Goal: Task Accomplishment & Management: Use online tool/utility

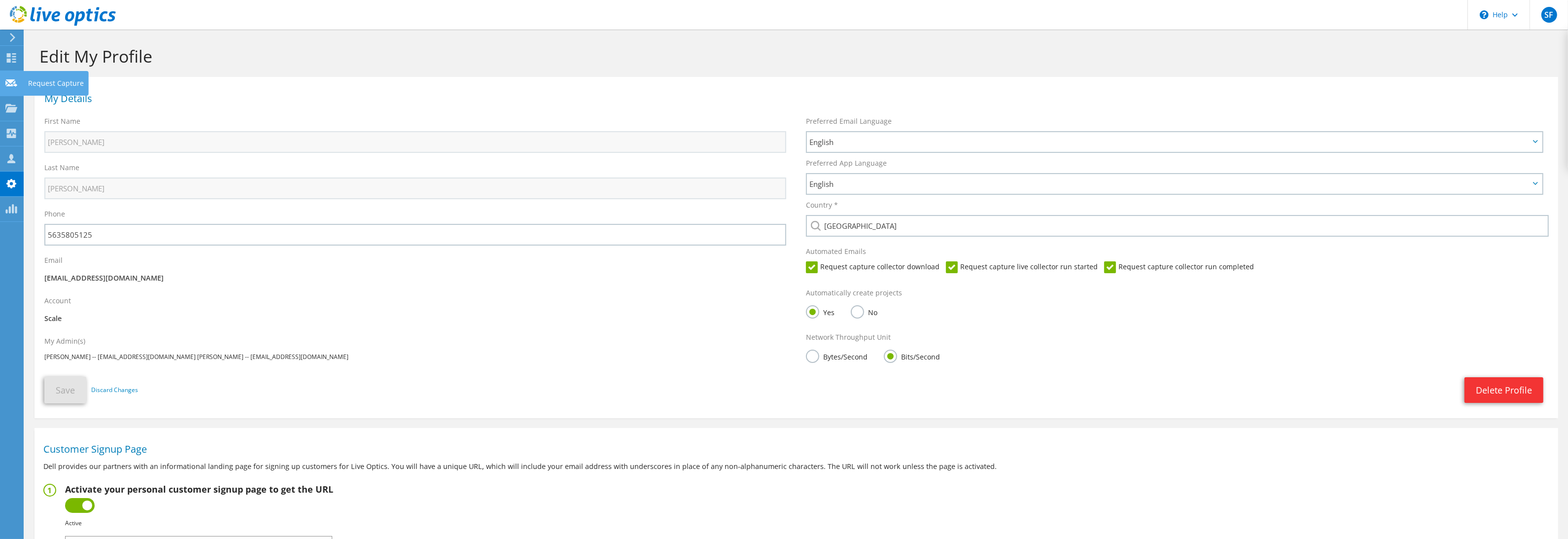
click at [9, 80] on use at bounding box center [11, 82] width 12 height 8
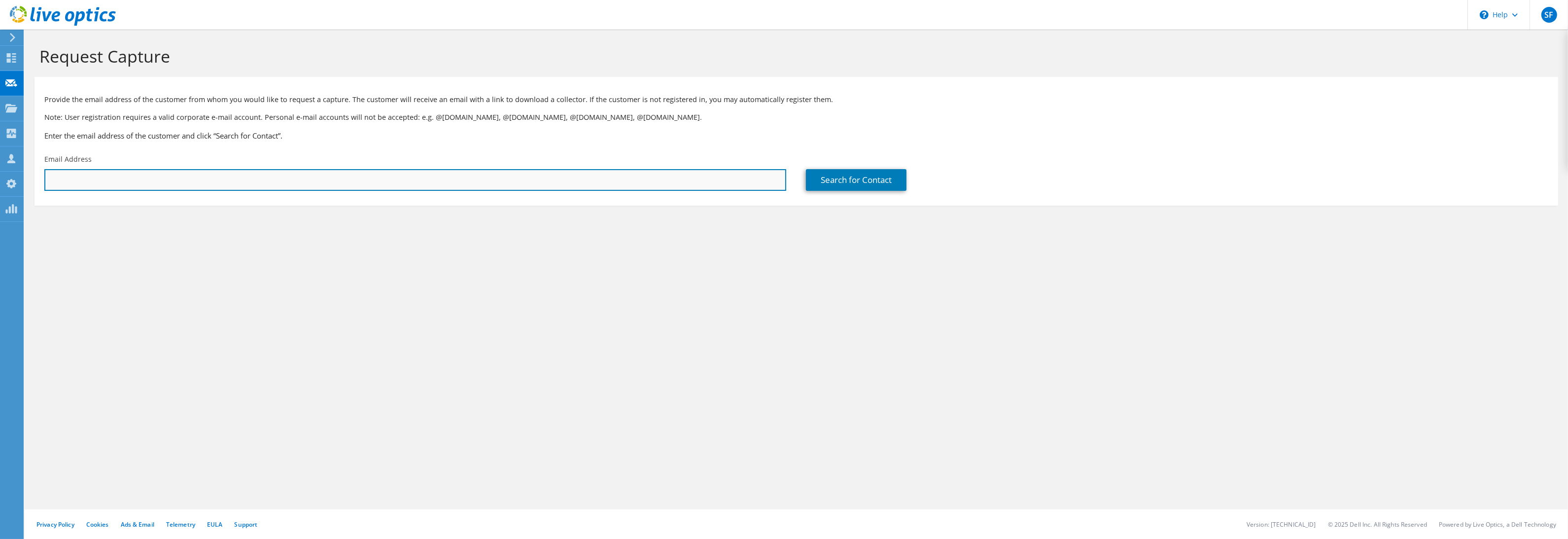
paste input "hughc@hightouchinc.com"
type input "hughc@hightouchinc.com"
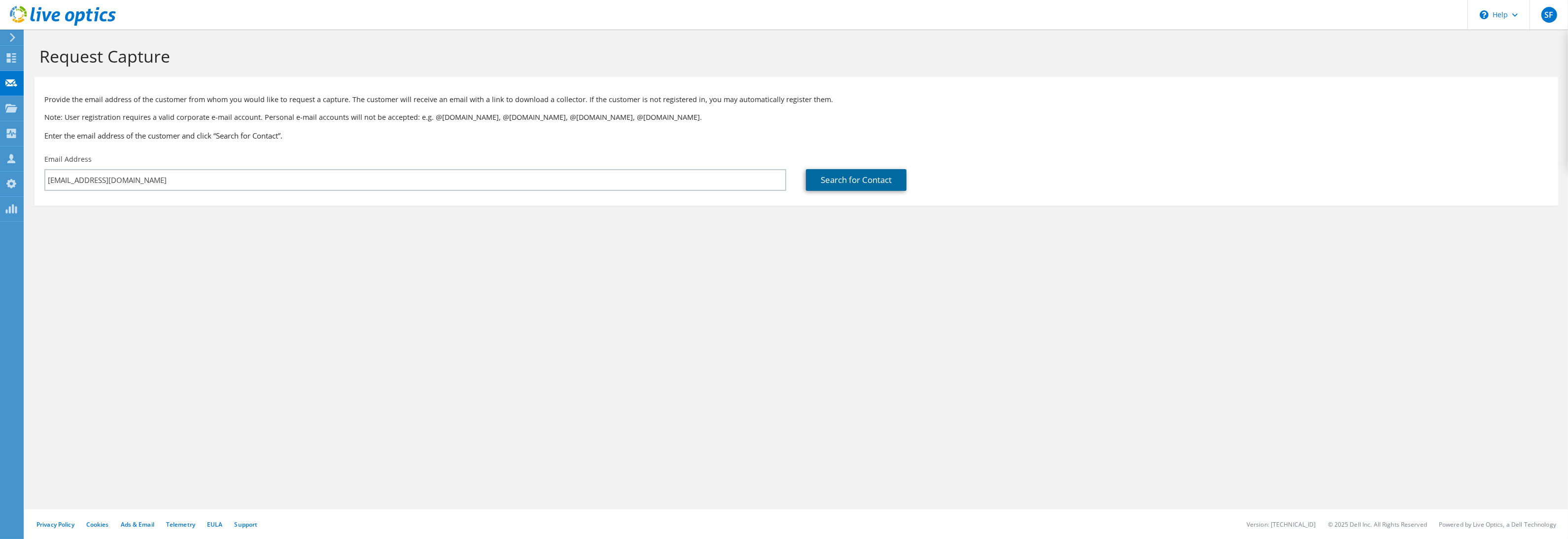
click at [843, 178] on link "Search for Contact" at bounding box center [857, 179] width 101 height 21
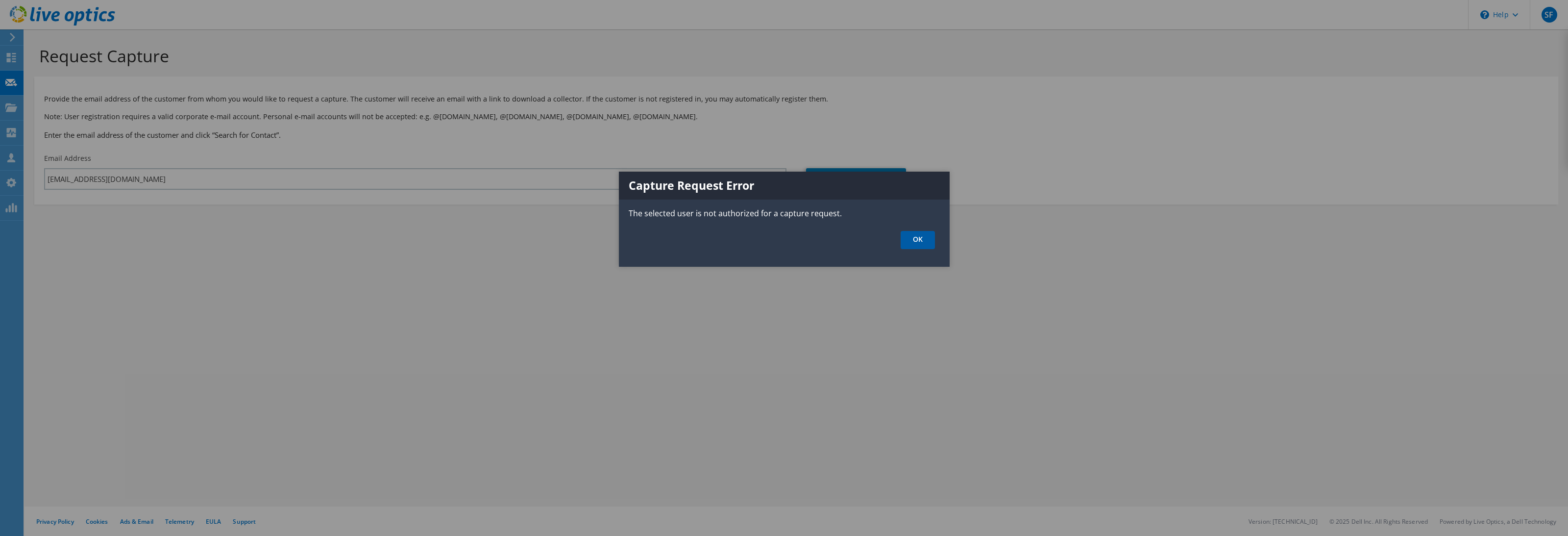
click at [908, 240] on link "OK" at bounding box center [918, 240] width 34 height 18
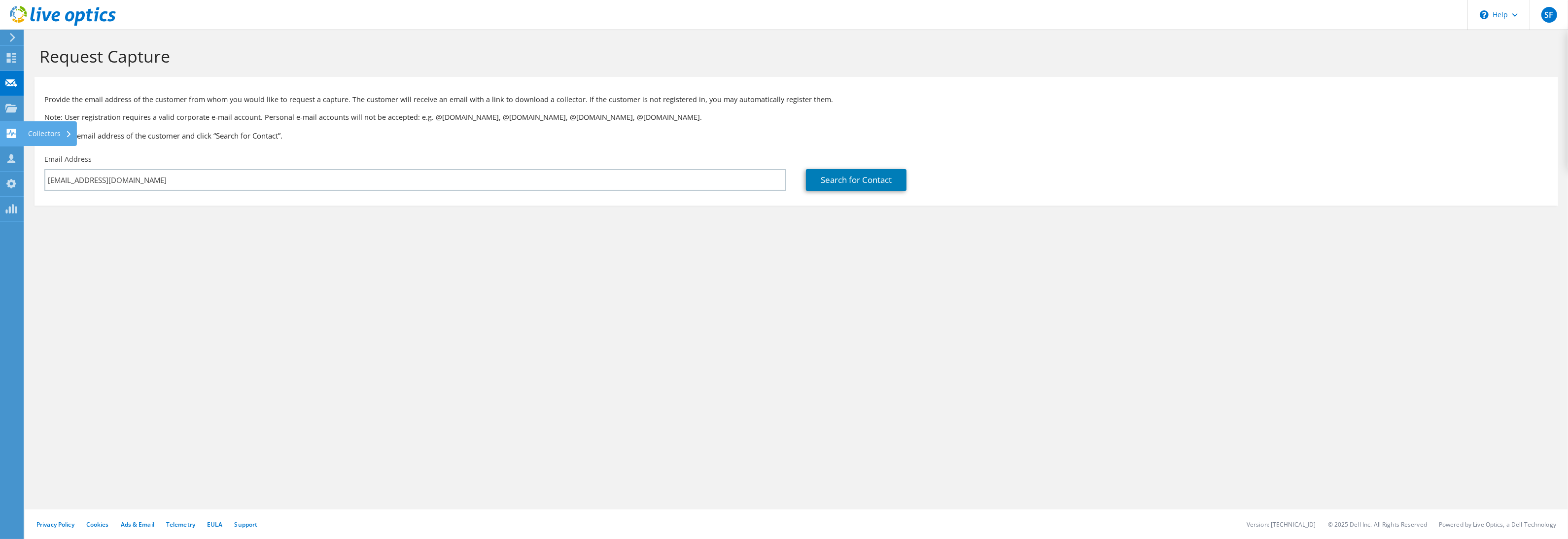
click at [9, 132] on use at bounding box center [11, 133] width 9 height 9
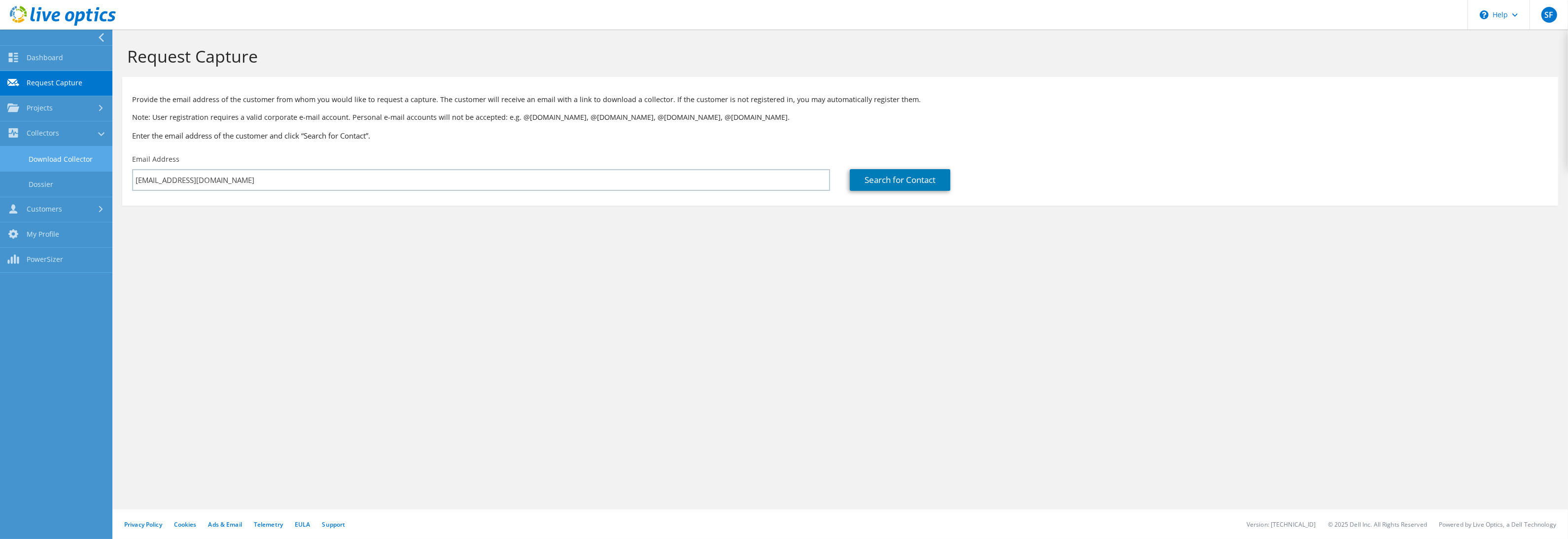
click at [38, 155] on link "Download Collector" at bounding box center [56, 158] width 113 height 25
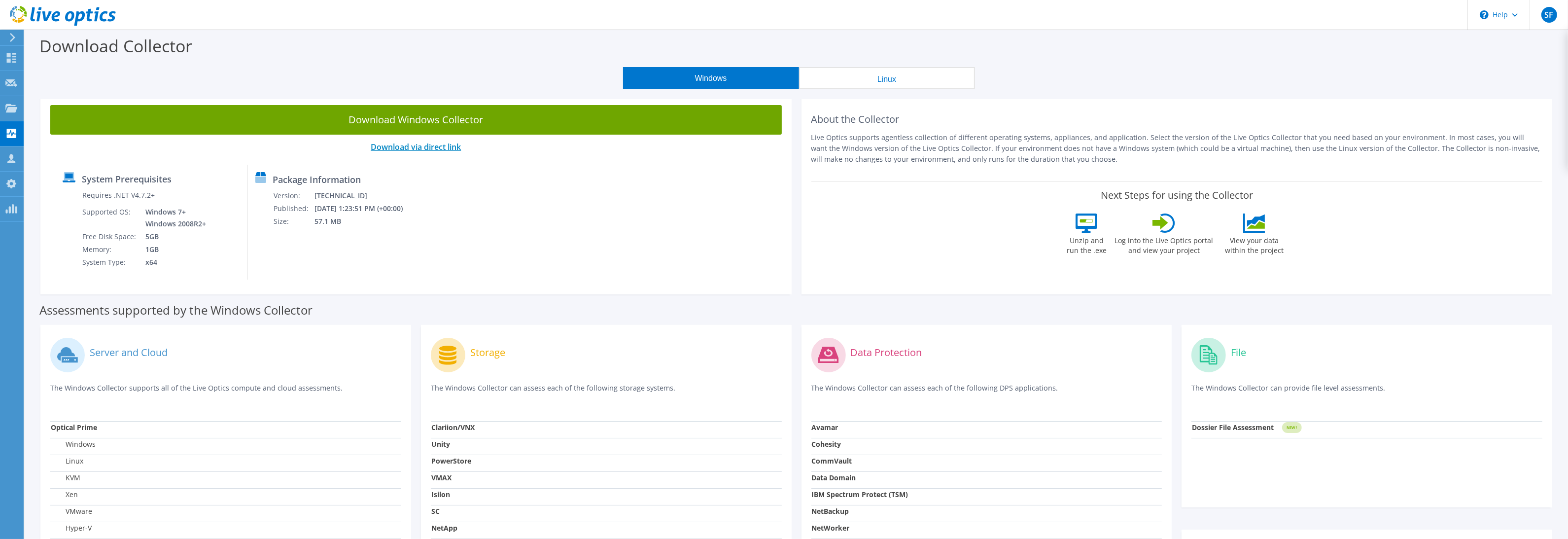
click at [419, 150] on link "Download via direct link" at bounding box center [416, 147] width 91 height 11
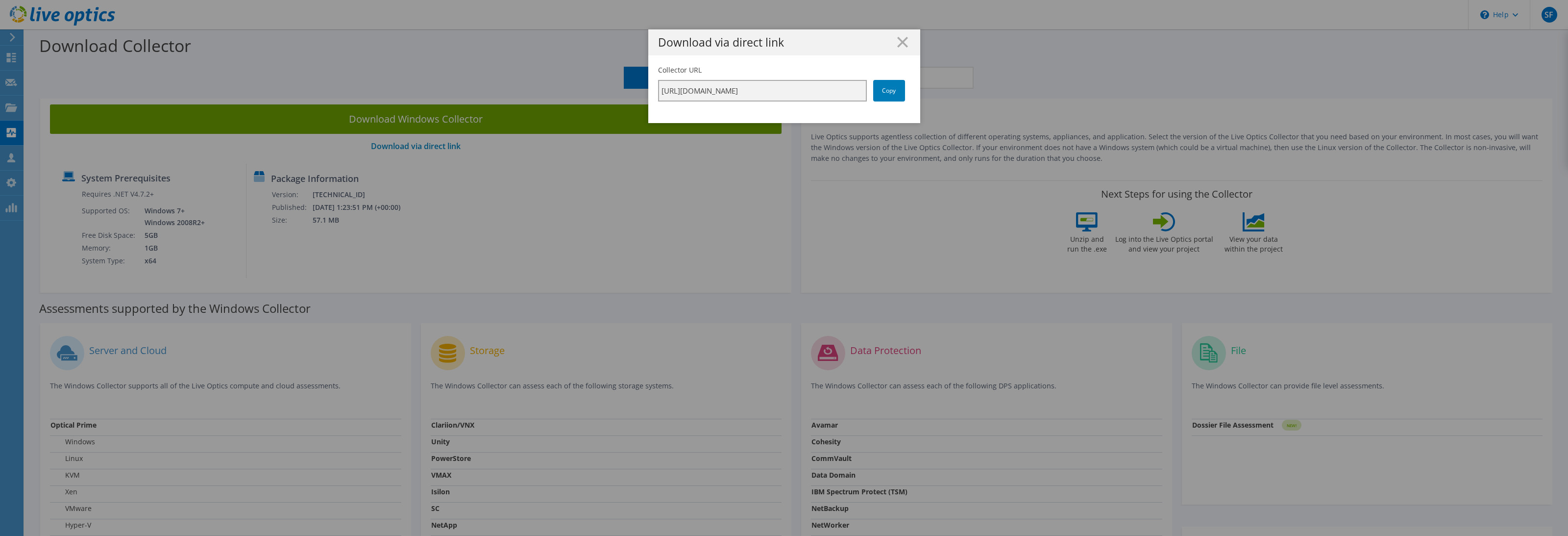
click at [661, 90] on input "https://app.liveoptics.com/collector/direct?request=c8849acc-9049-43be-9c41-37b…" at bounding box center [762, 90] width 209 height 21
drag, startPoint x: 657, startPoint y: 90, endPoint x: 923, endPoint y: 100, distance: 266.2
click at [923, 100] on div "Download via direct link Collector URL https://app.liveoptics.com/collector/dir…" at bounding box center [784, 268] width 1568 height 477
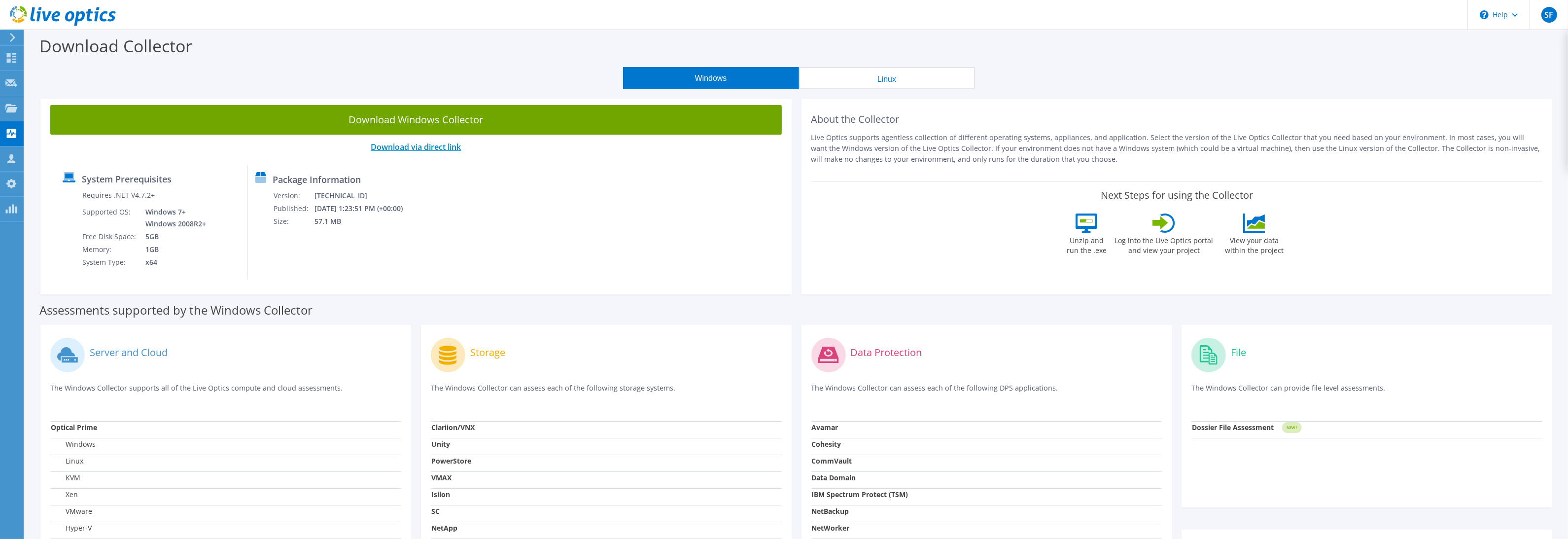
click at [412, 146] on link "Download via direct link" at bounding box center [416, 147] width 91 height 11
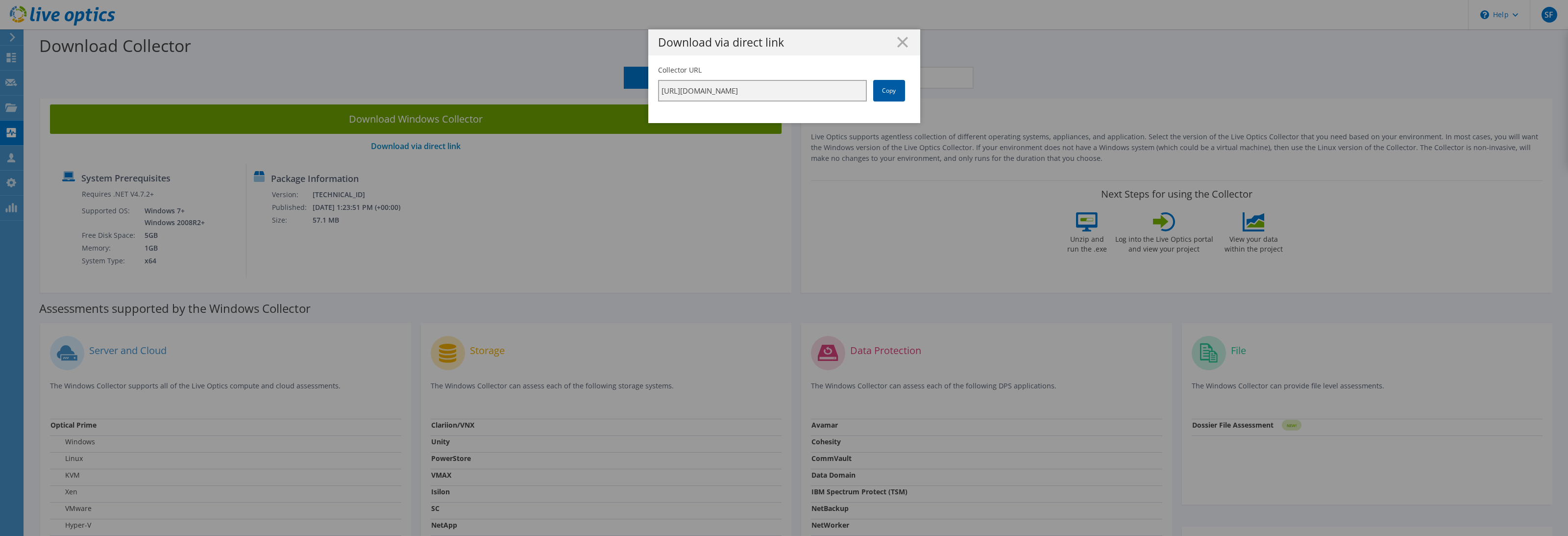
scroll to position [0, 174]
drag, startPoint x: 655, startPoint y: 91, endPoint x: 868, endPoint y: 94, distance: 213.0
click at [870, 93] on div "Collector URL https://app.liveoptics.com/collector/direct?request=8389f4a1-0965…" at bounding box center [784, 83] width 252 height 37
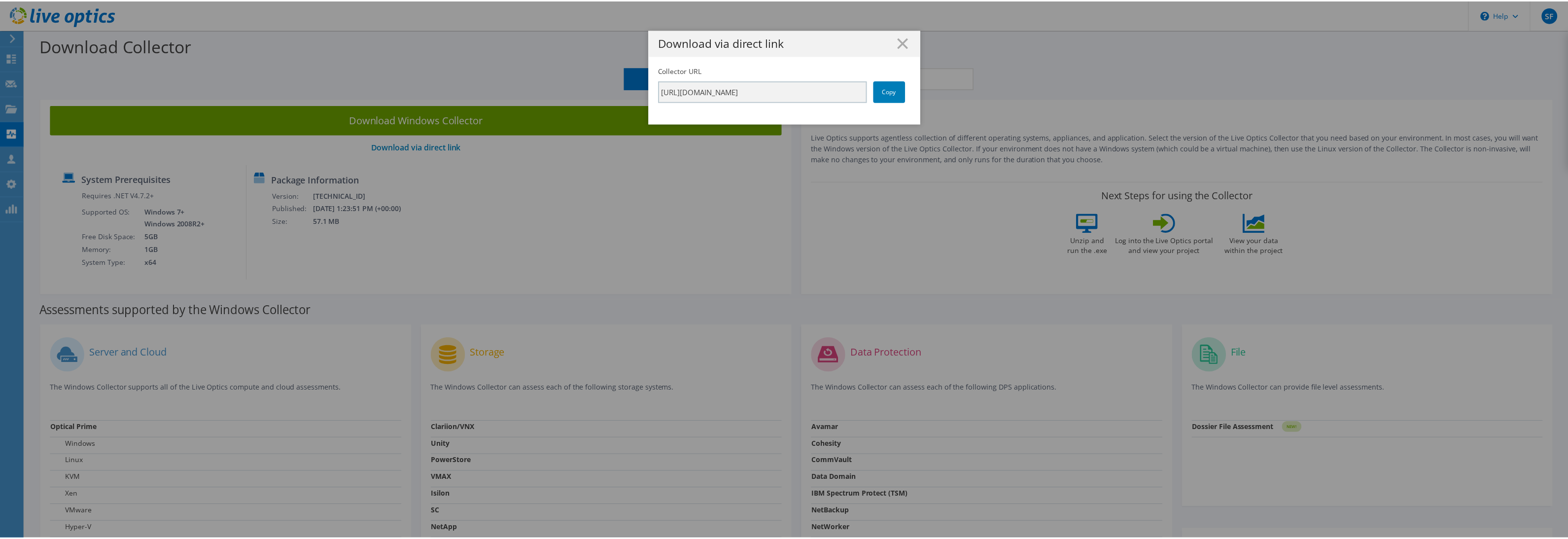
scroll to position [0, 0]
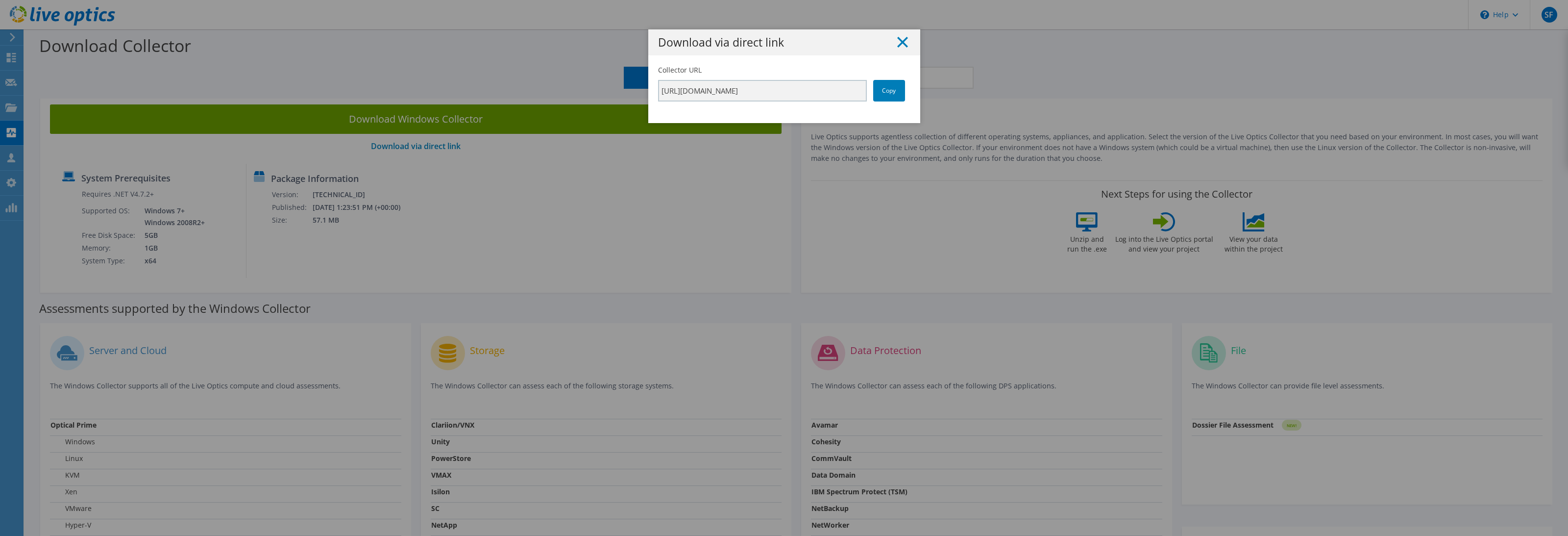
click at [898, 42] on line at bounding box center [903, 42] width 10 height 10
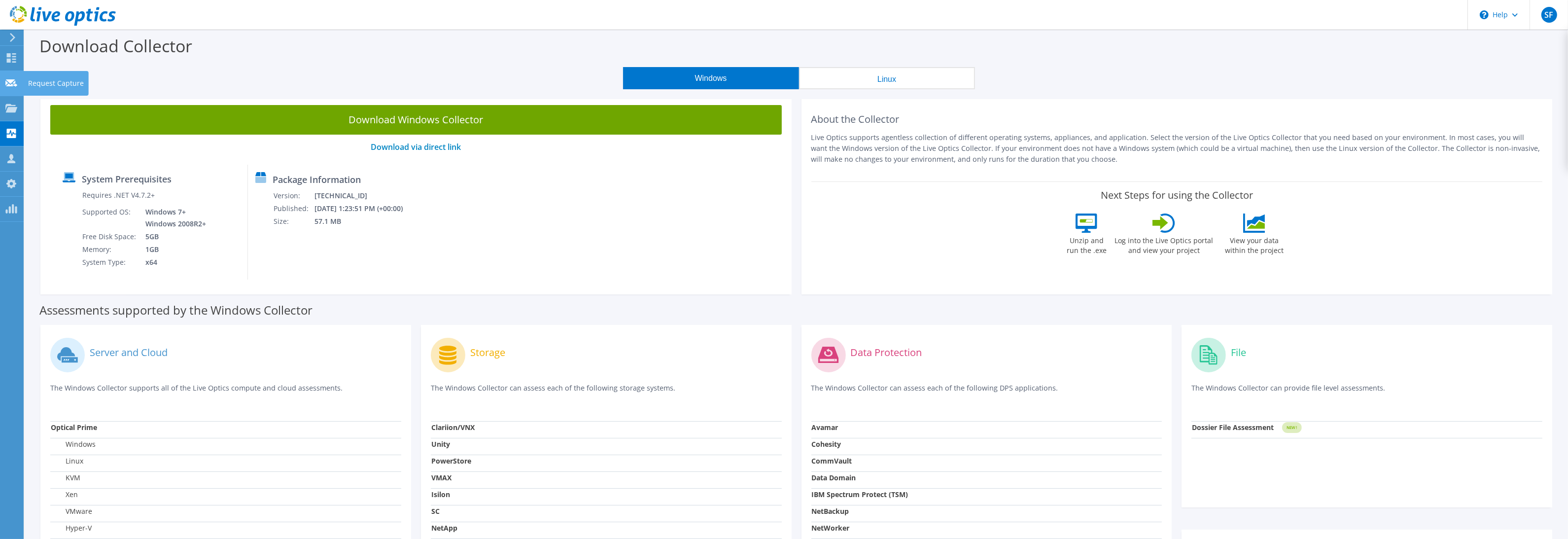
click at [25, 82] on div "Request Capture" at bounding box center [56, 83] width 66 height 25
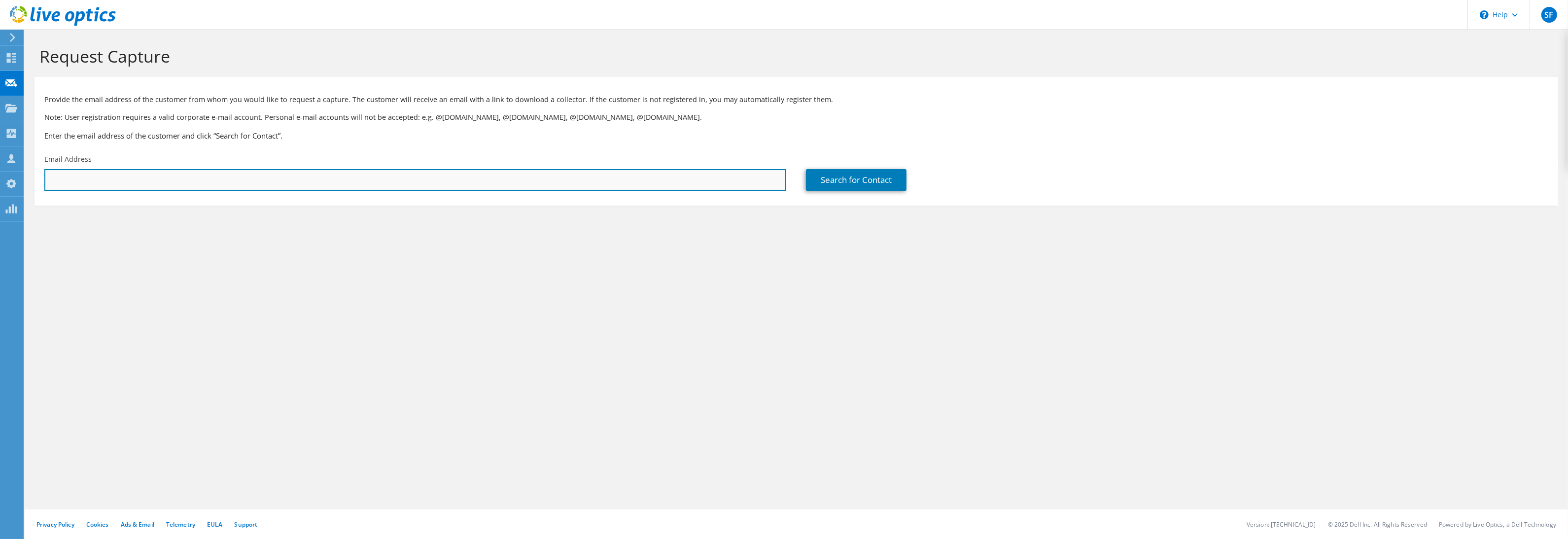
paste input "hughc@hightouchinc.com <hughc@hightouchinc.com>"
drag, startPoint x: 136, startPoint y: 178, endPoint x: 464, endPoint y: 189, distance: 328.2
click at [434, 181] on input "hughc@hightouchinc.com <hughc@hightouchinc.com>" at bounding box center [415, 179] width 742 height 21
type input "[EMAIL_ADDRESS][DOMAIN_NAME]"
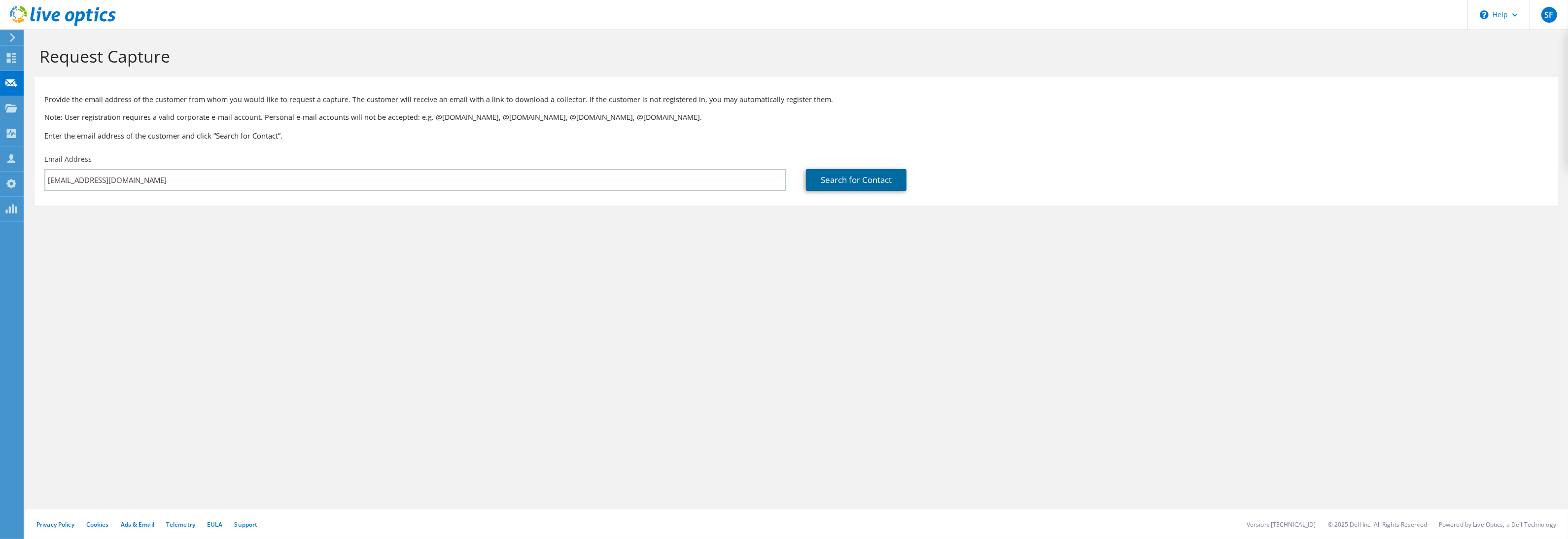
click at [845, 181] on link "Search for Contact" at bounding box center [857, 179] width 101 height 21
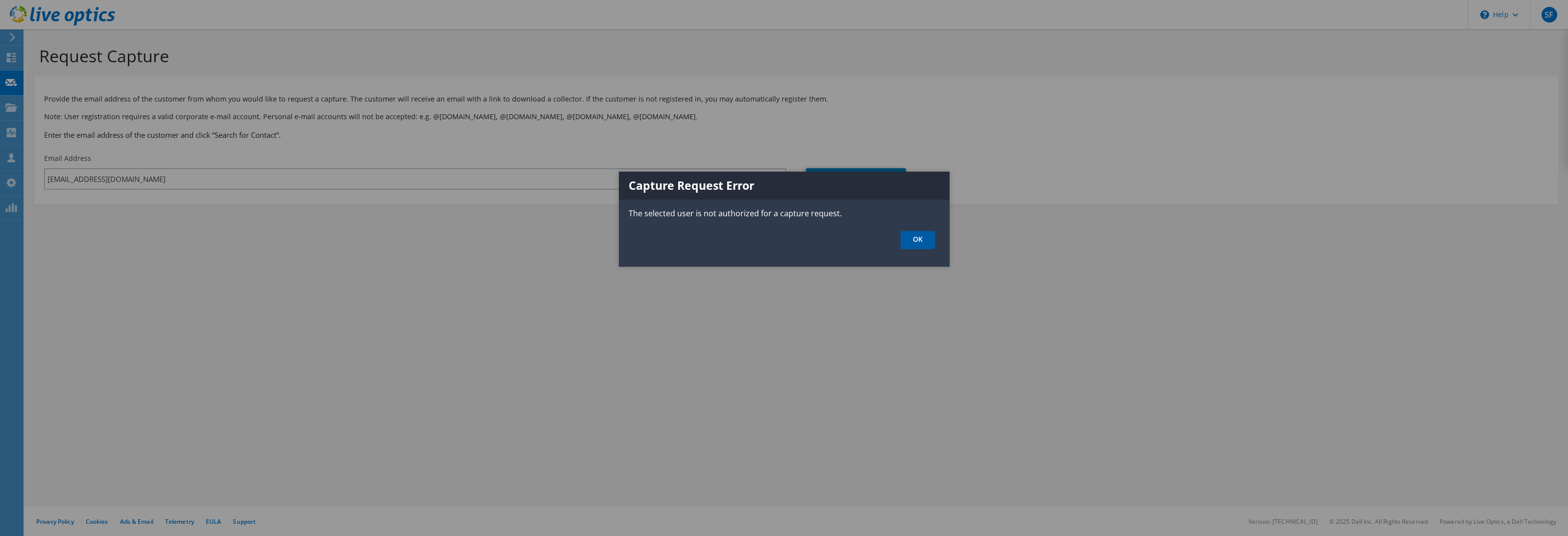
click at [916, 236] on link "OK" at bounding box center [918, 240] width 34 height 18
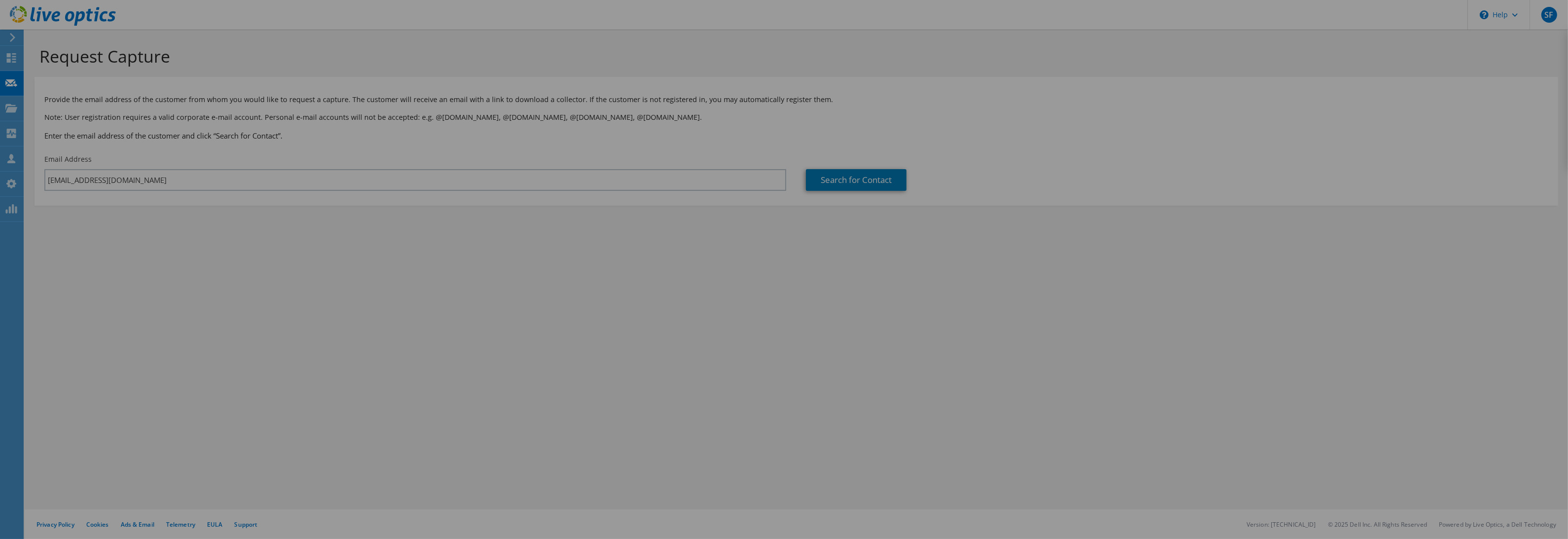
click at [921, 237] on div at bounding box center [784, 269] width 1568 height 539
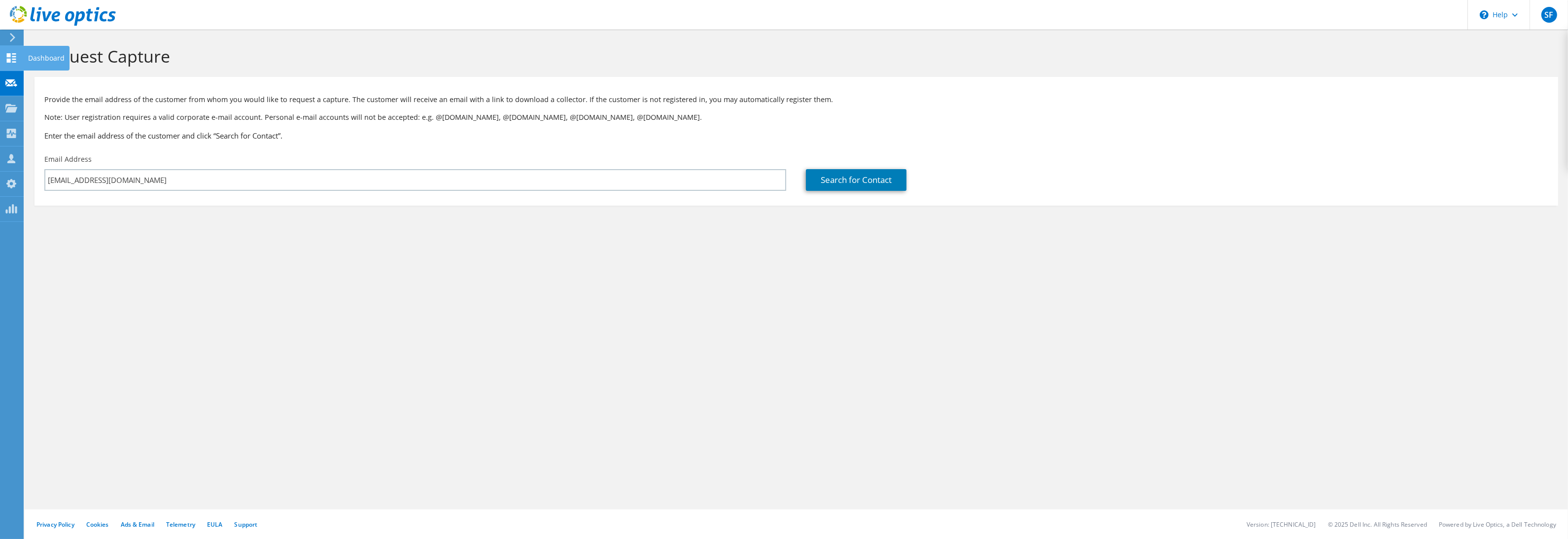
click at [14, 60] on icon at bounding box center [11, 57] width 12 height 9
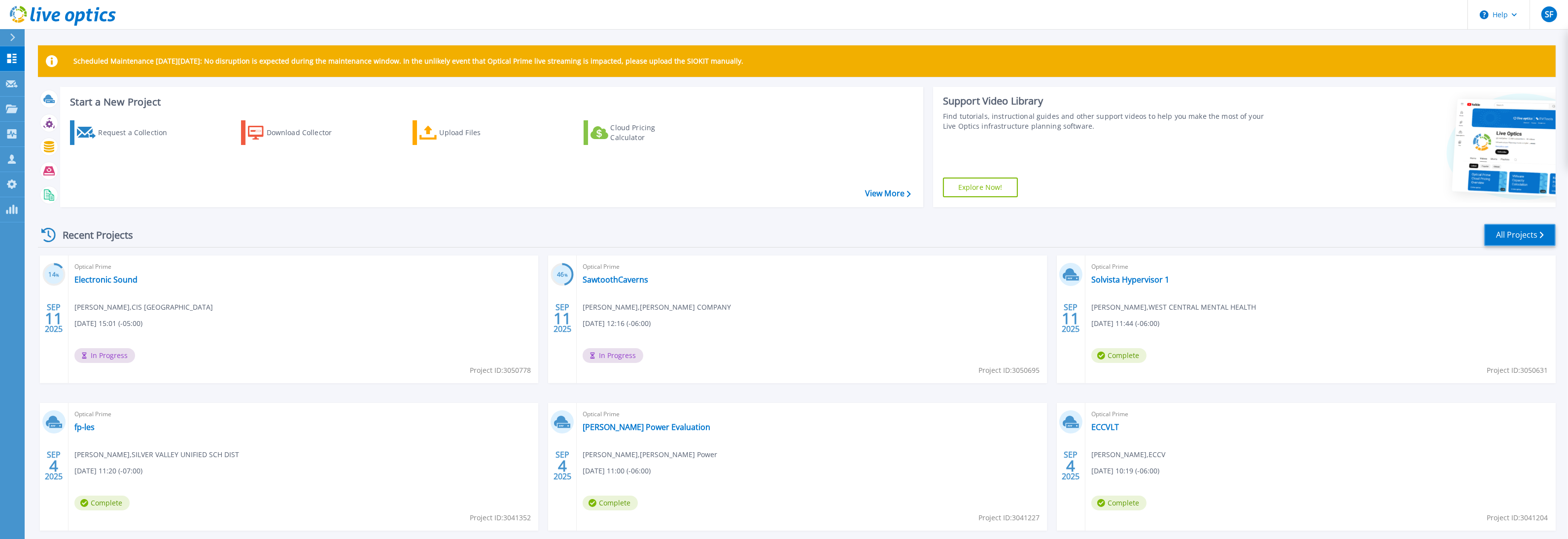
click at [1500, 234] on link "All Projects" at bounding box center [1520, 235] width 72 height 22
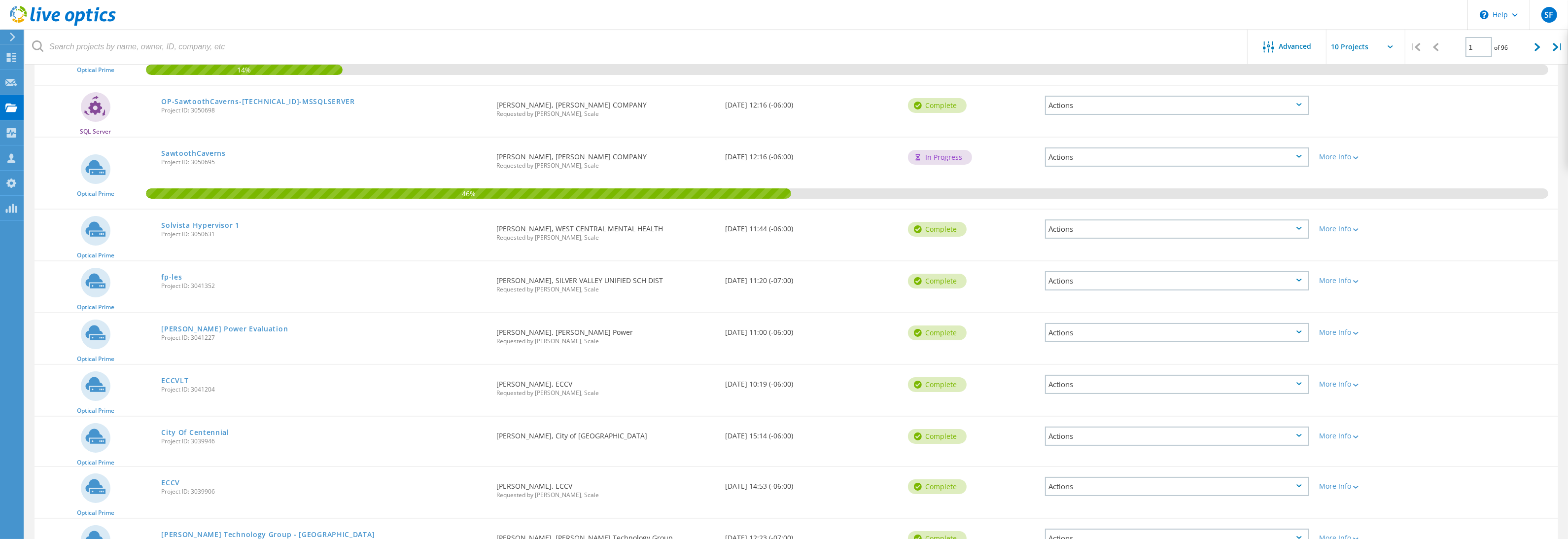
scroll to position [232, 0]
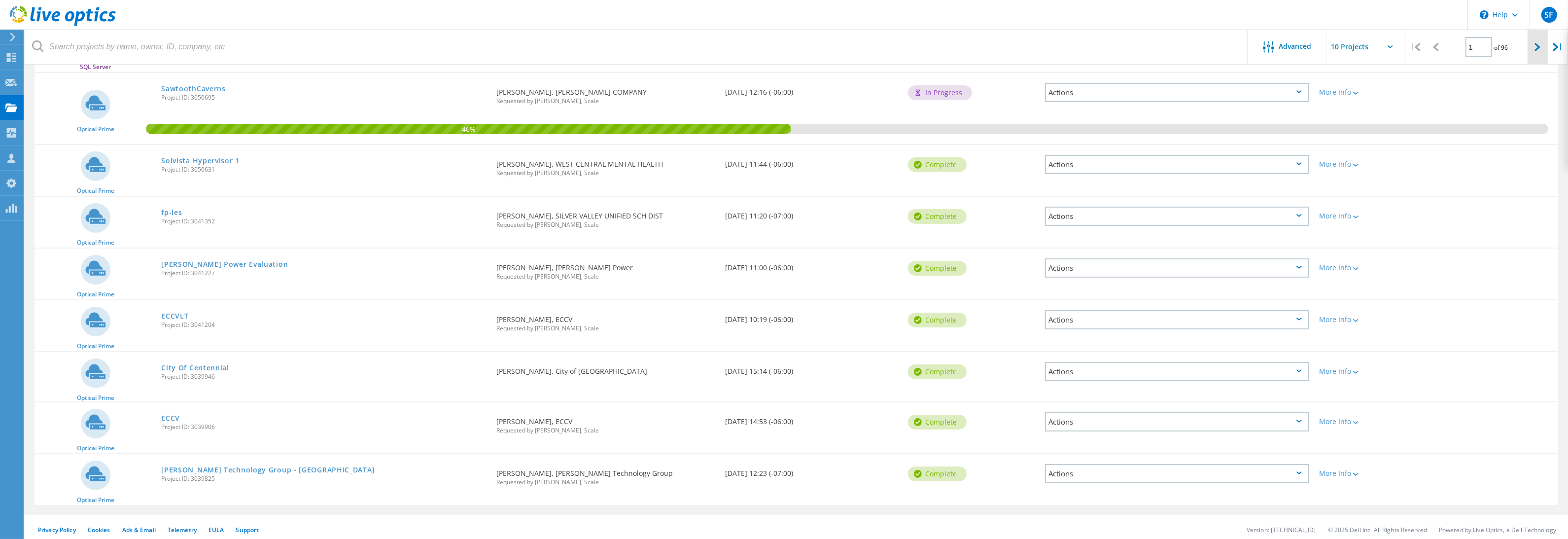
click at [1538, 46] on icon at bounding box center [1537, 47] width 6 height 9
type input "2"
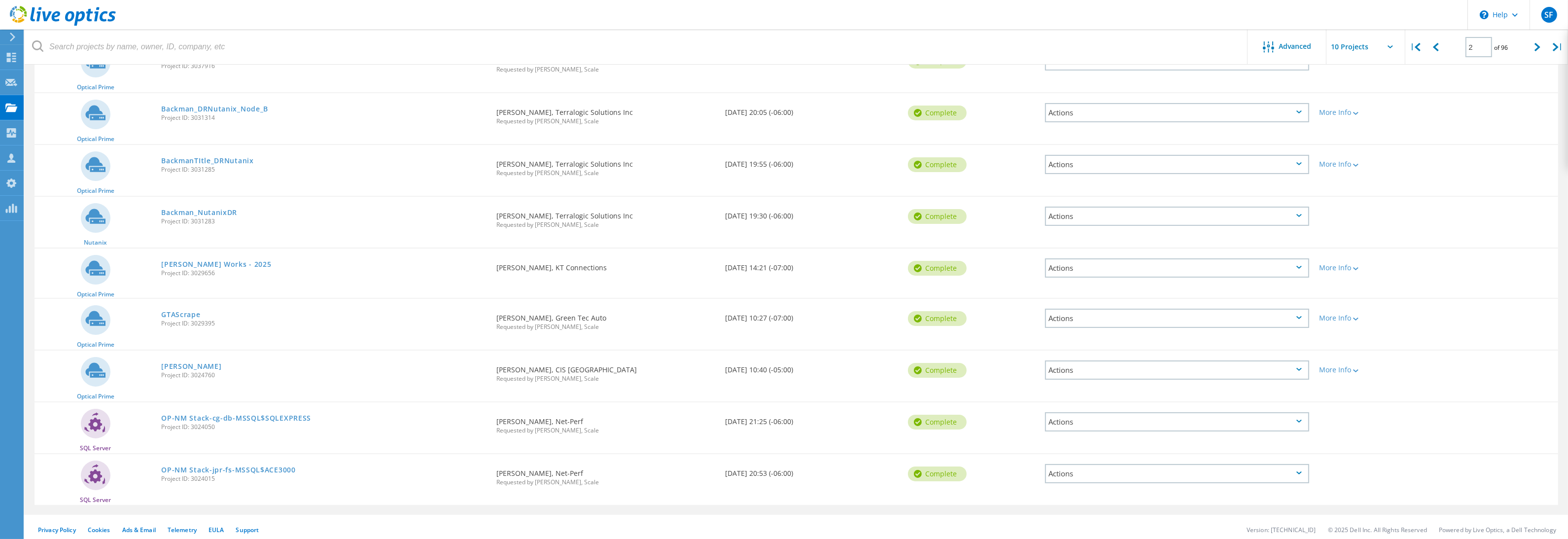
scroll to position [0, 0]
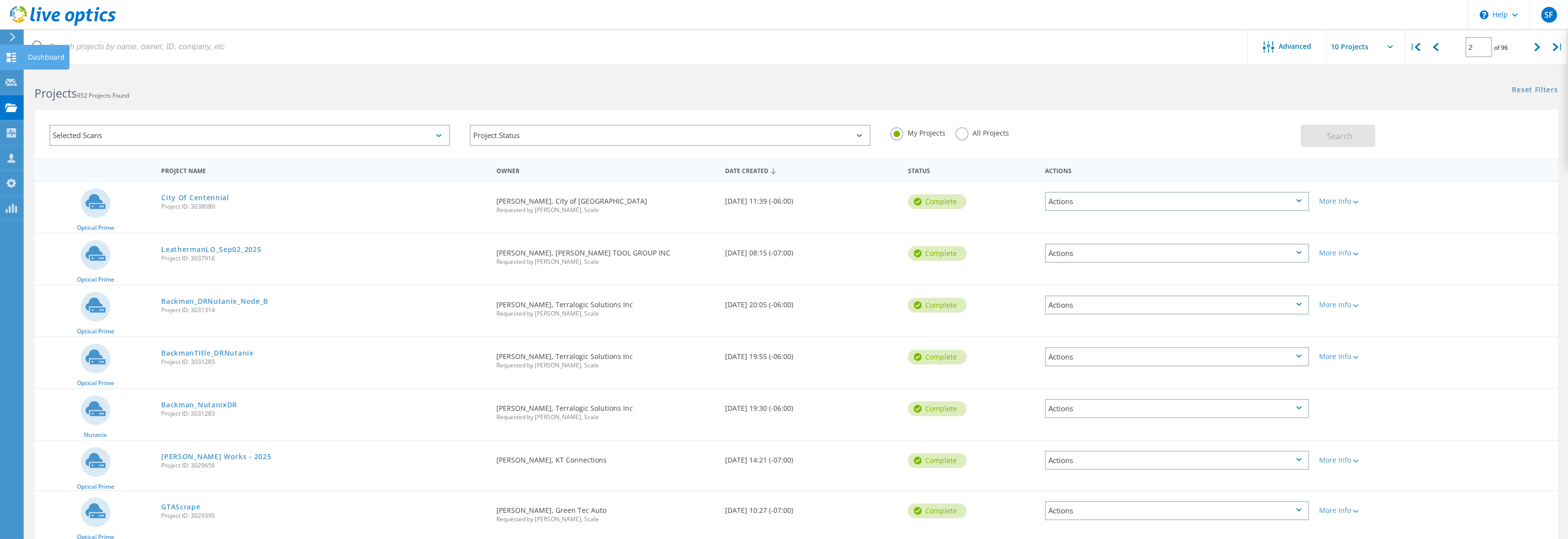
click at [12, 57] on icon at bounding box center [11, 57] width 12 height 9
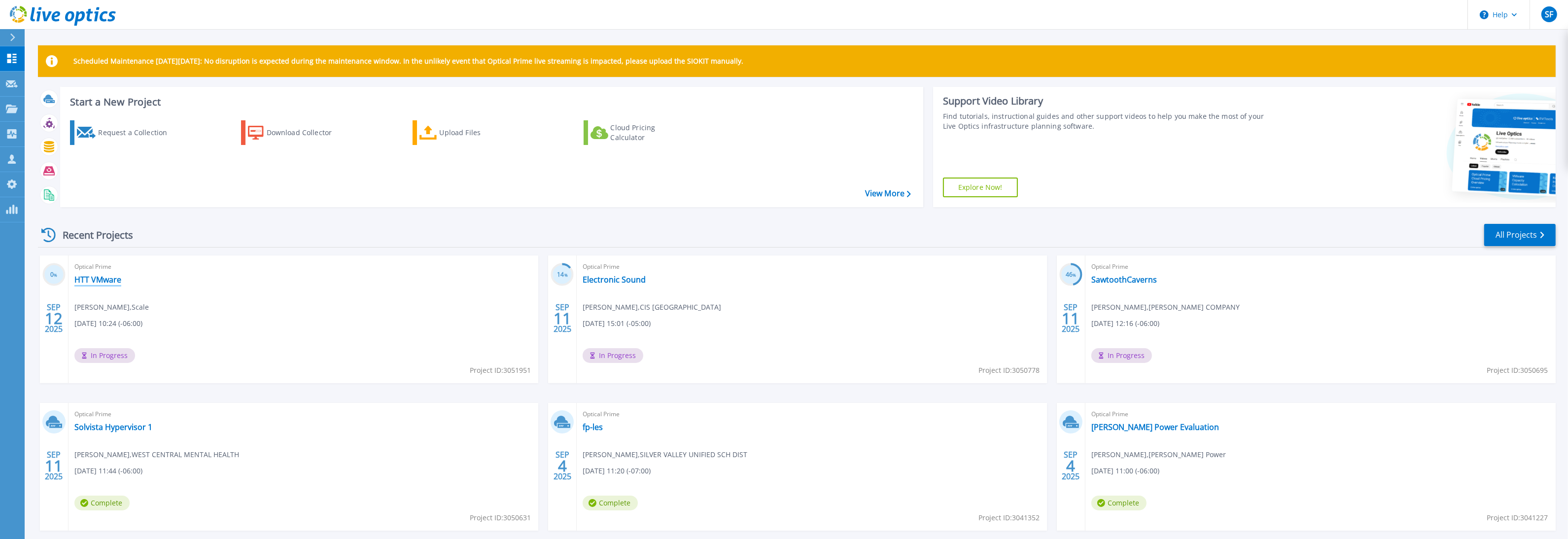
click at [106, 279] on link "HTT VMware" at bounding box center [97, 280] width 47 height 10
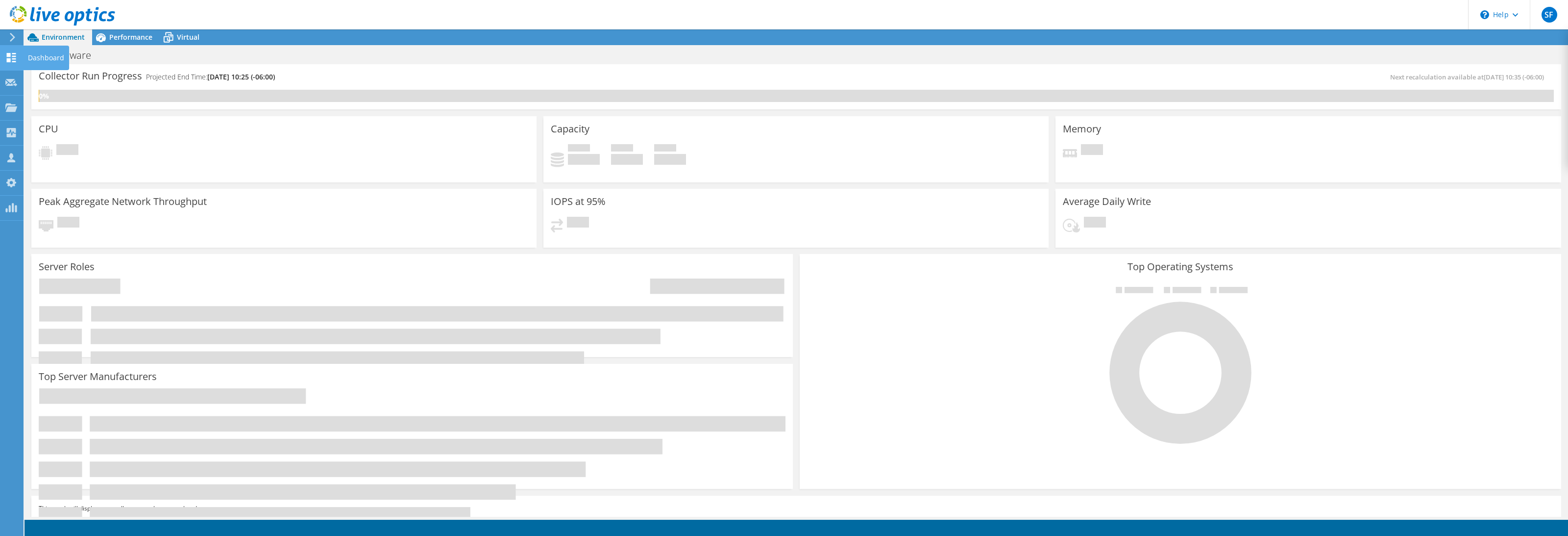
click at [14, 62] on use at bounding box center [11, 57] width 9 height 9
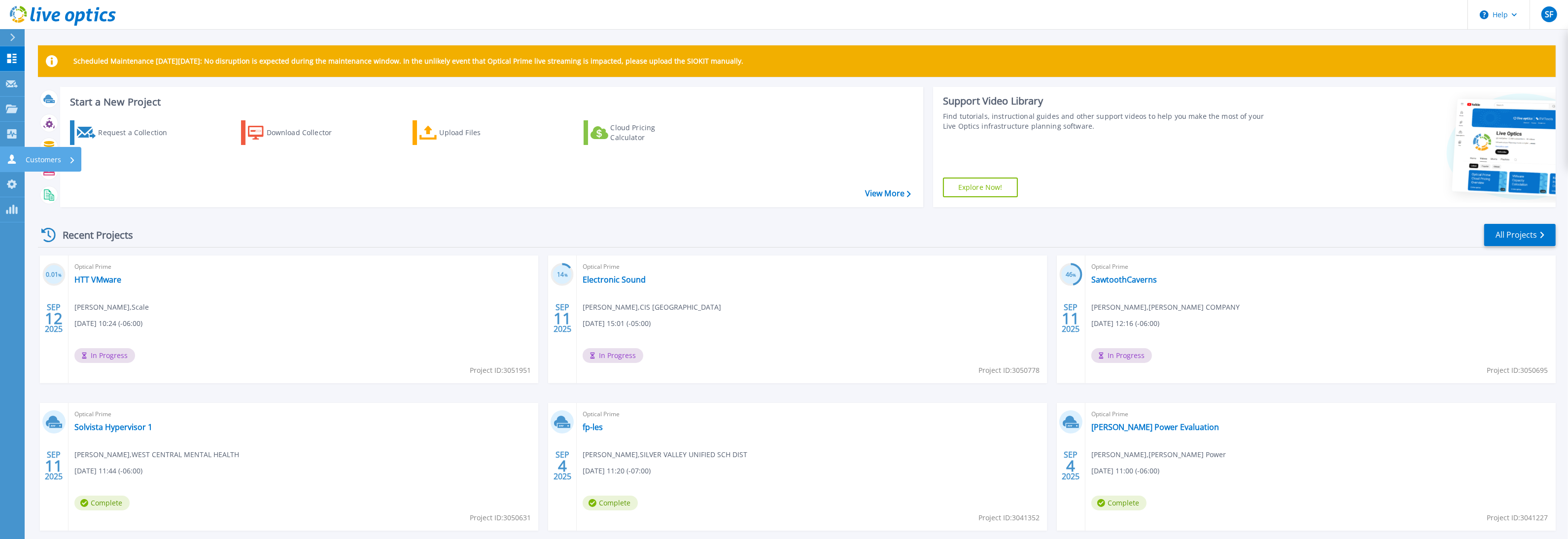
click at [17, 163] on icon at bounding box center [12, 159] width 12 height 9
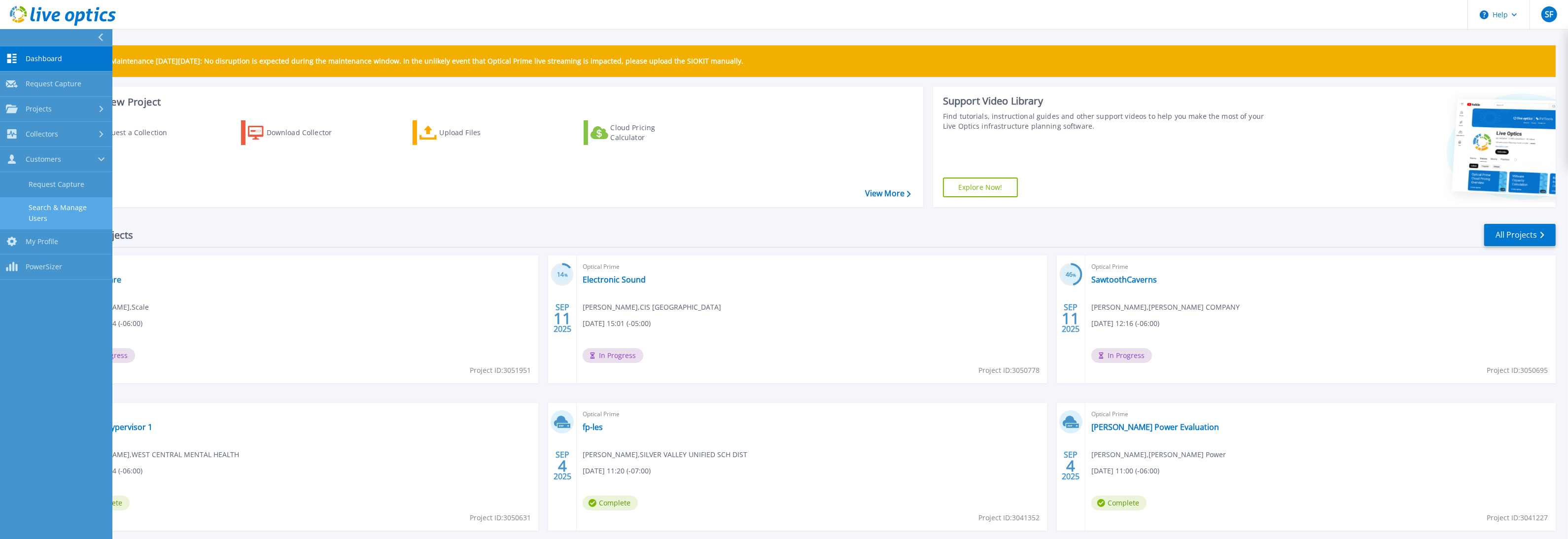
click at [39, 210] on link "Search & Manage Users" at bounding box center [56, 213] width 113 height 32
